Goal: Obtain resource: Obtain resource

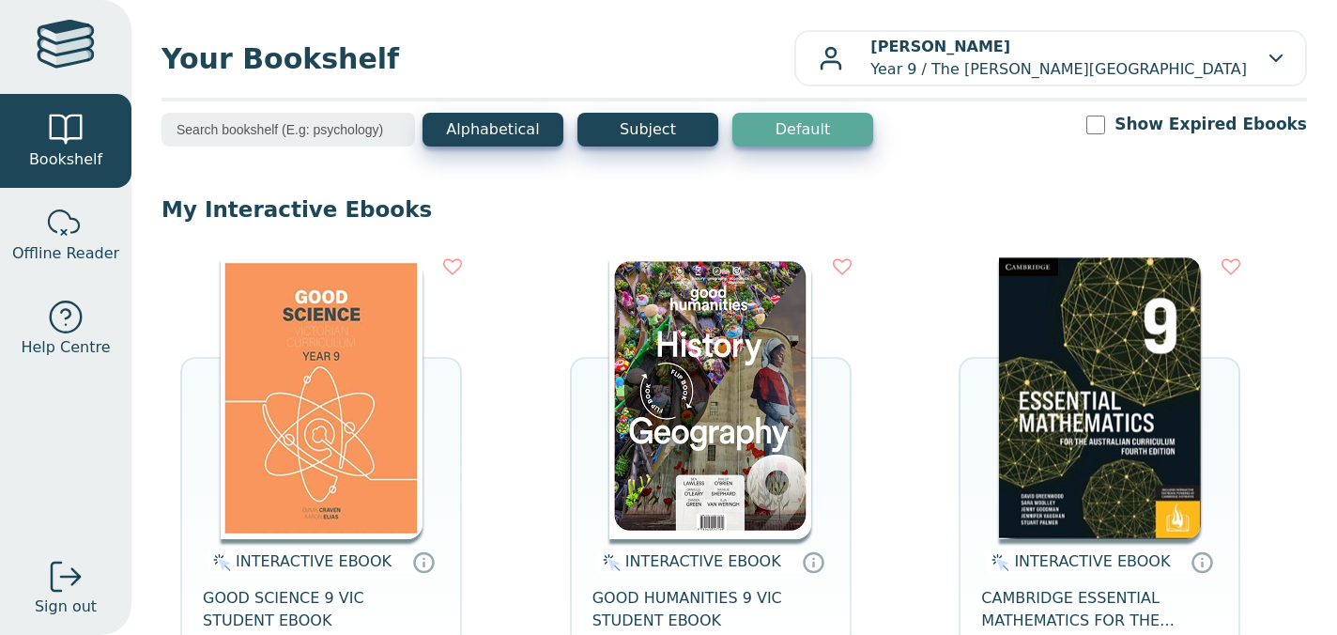
click at [324, 379] on img at bounding box center [322, 398] width 202 height 282
click at [631, 348] on img at bounding box center [710, 398] width 202 height 282
